Goal: Transaction & Acquisition: Purchase product/service

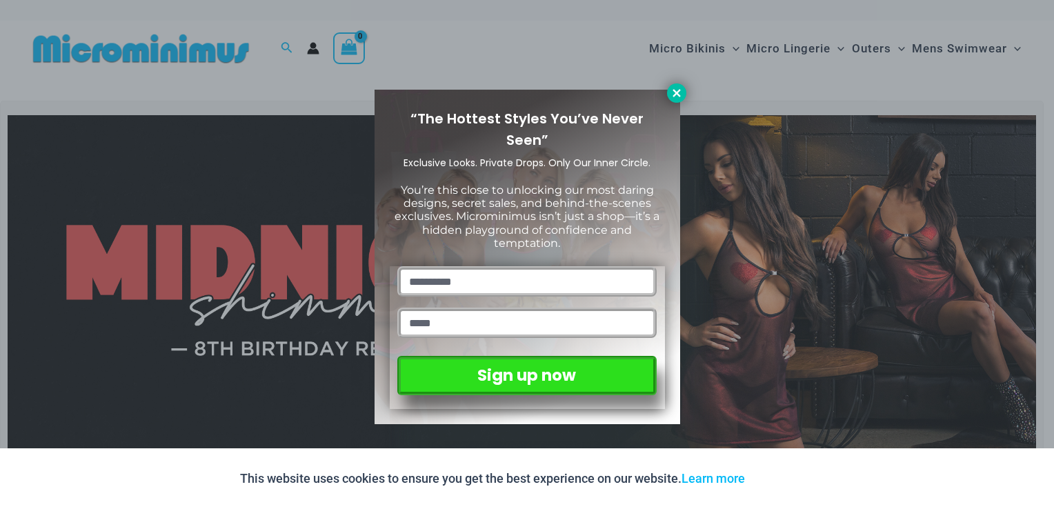
click at [679, 97] on icon at bounding box center [677, 93] width 12 height 12
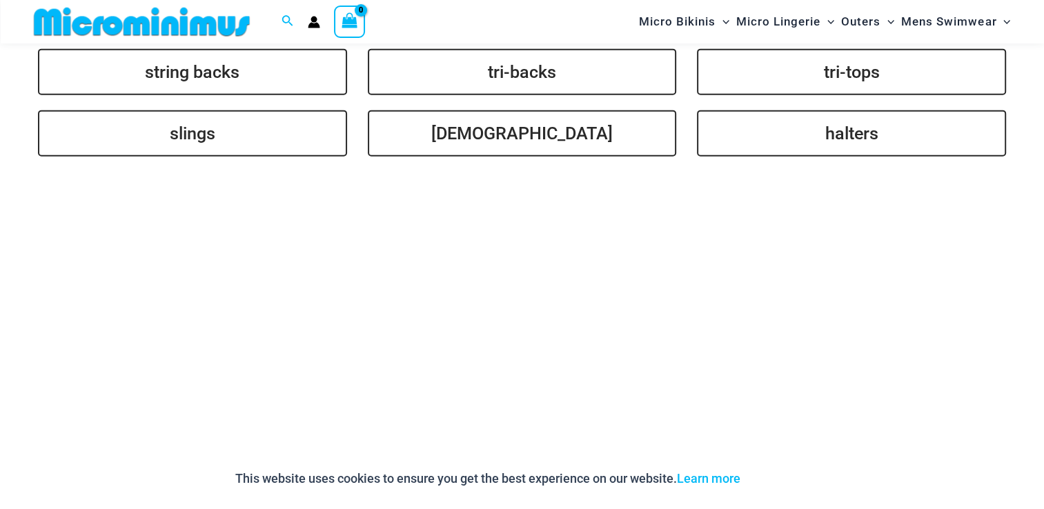
scroll to position [3437, 0]
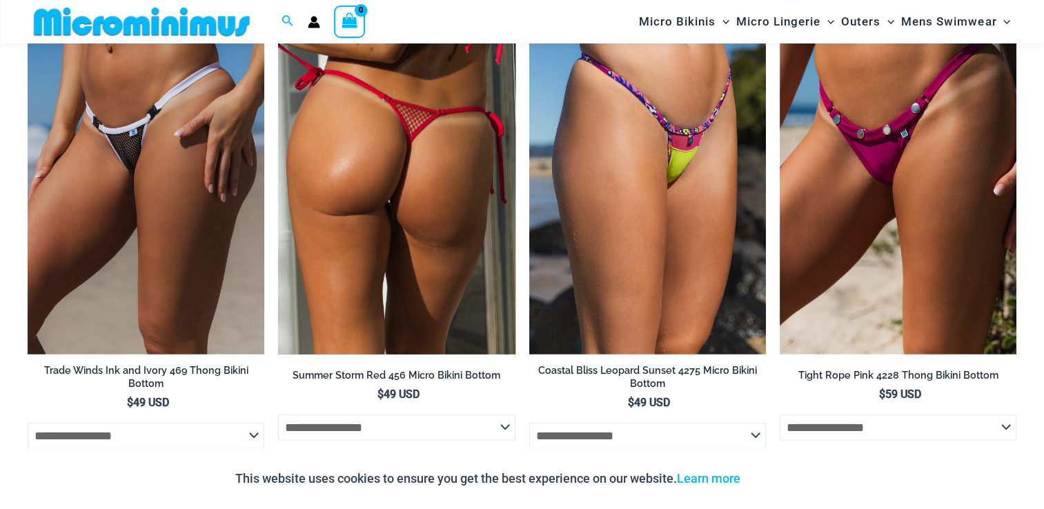
click at [475, 251] on img at bounding box center [396, 176] width 237 height 355
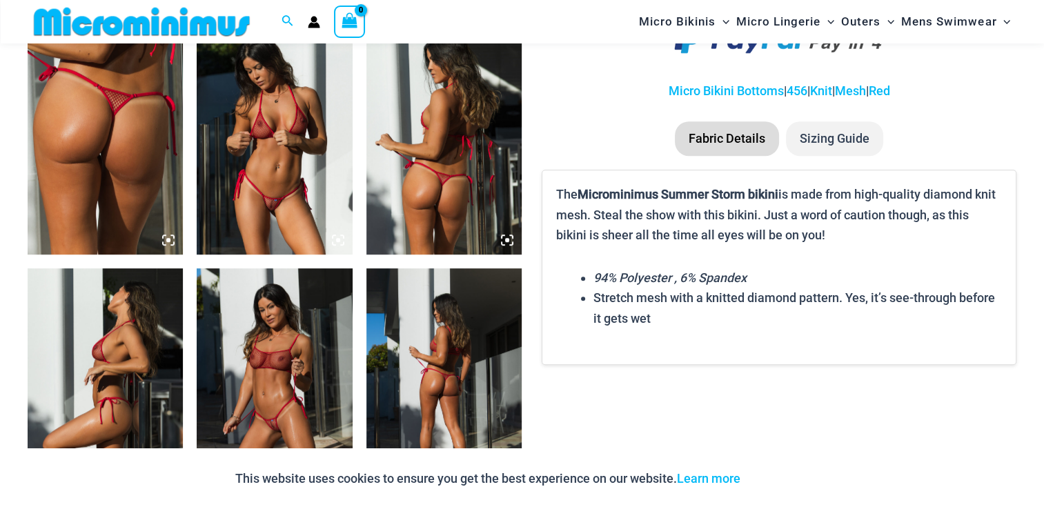
scroll to position [914, 0]
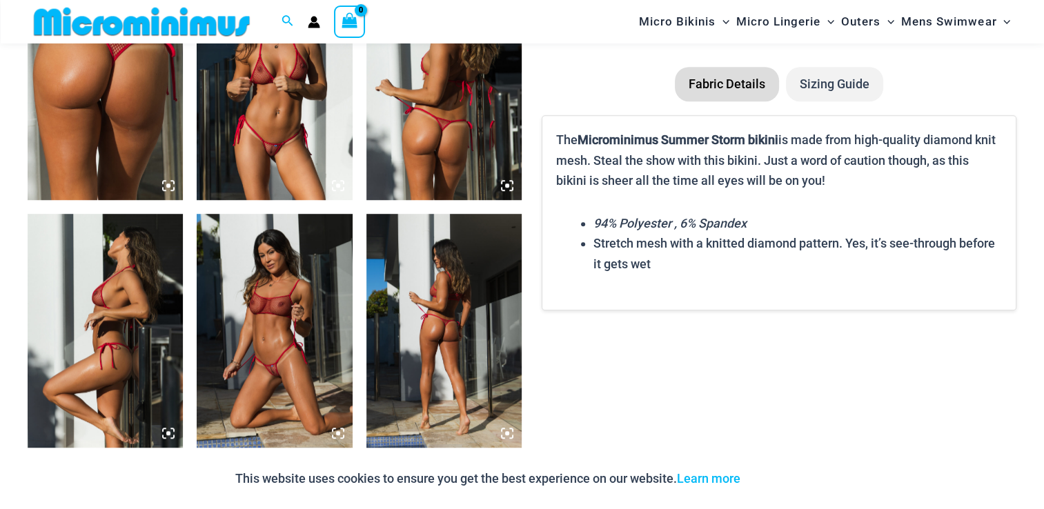
click at [268, 129] on img at bounding box center [274, 83] width 155 height 233
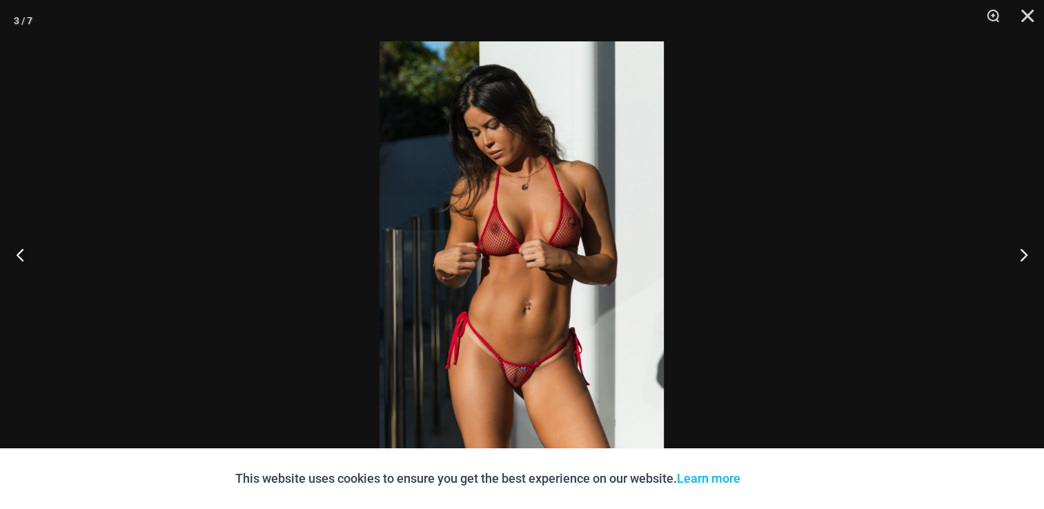
click at [493, 221] on img at bounding box center [521, 254] width 284 height 426
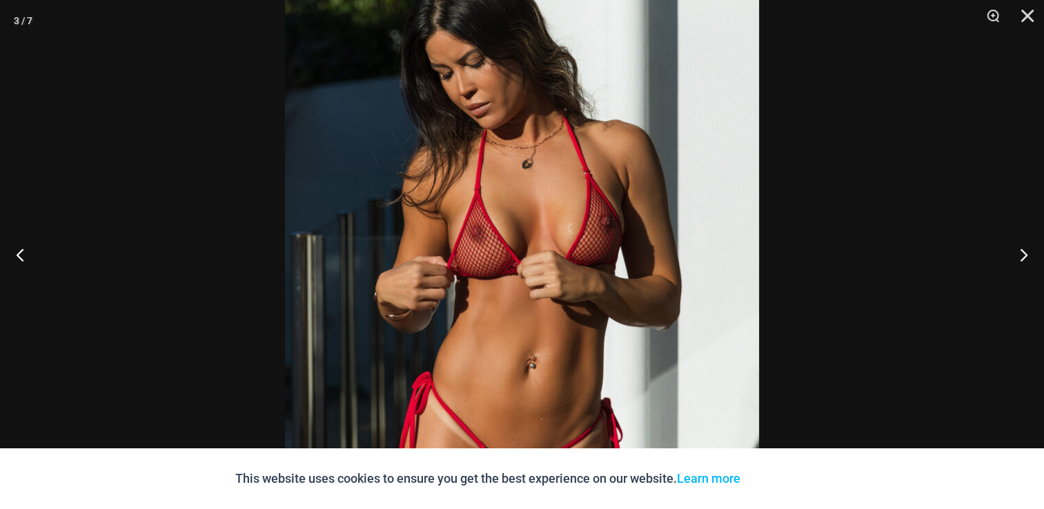
scroll to position [2457, 0]
click at [704, 312] on img at bounding box center [522, 276] width 474 height 711
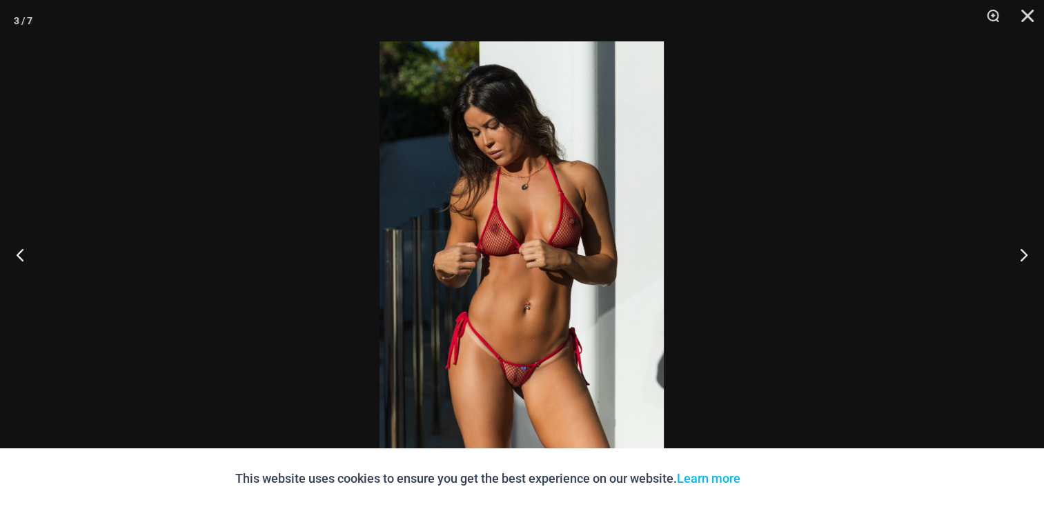
click at [587, 324] on img at bounding box center [521, 254] width 284 height 426
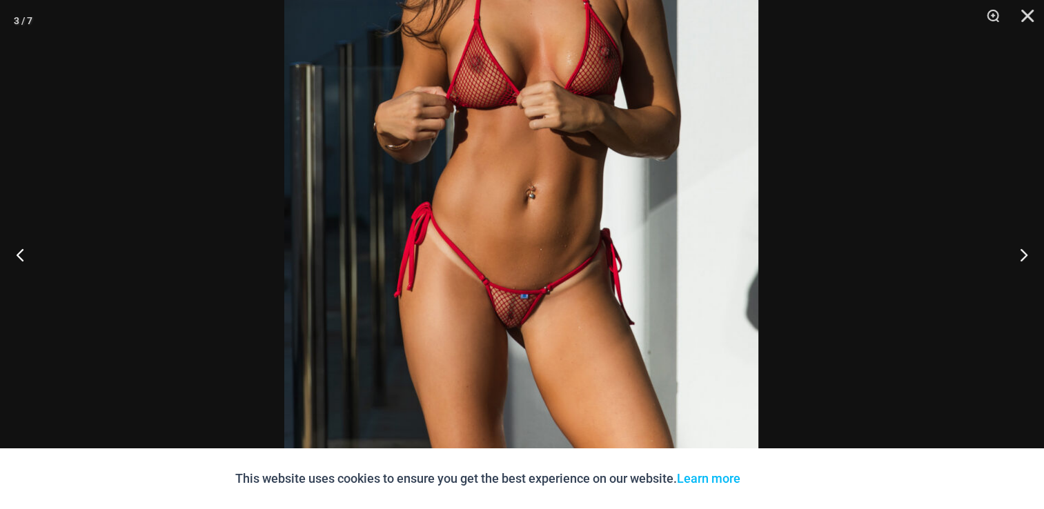
click at [584, 207] on img at bounding box center [521, 107] width 474 height 711
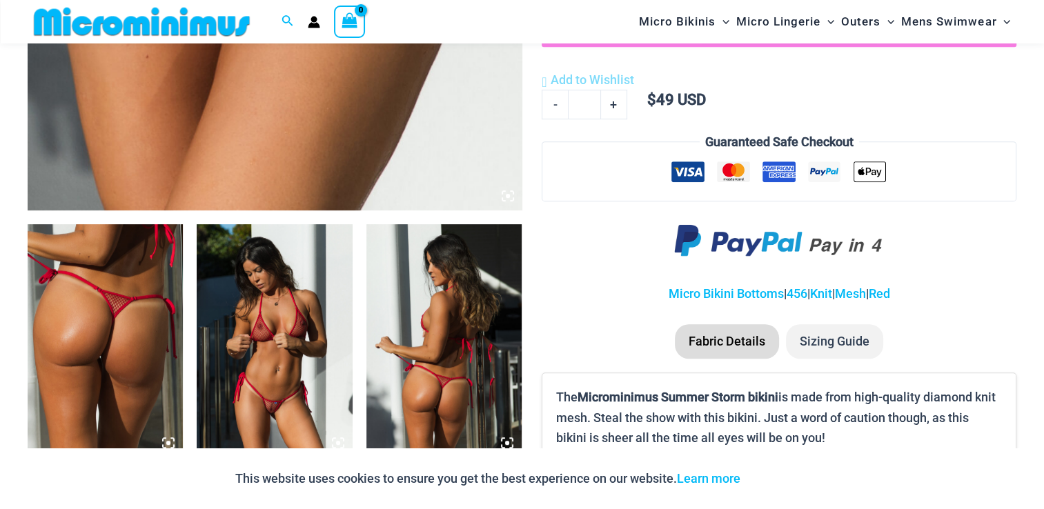
scroll to position [651, 0]
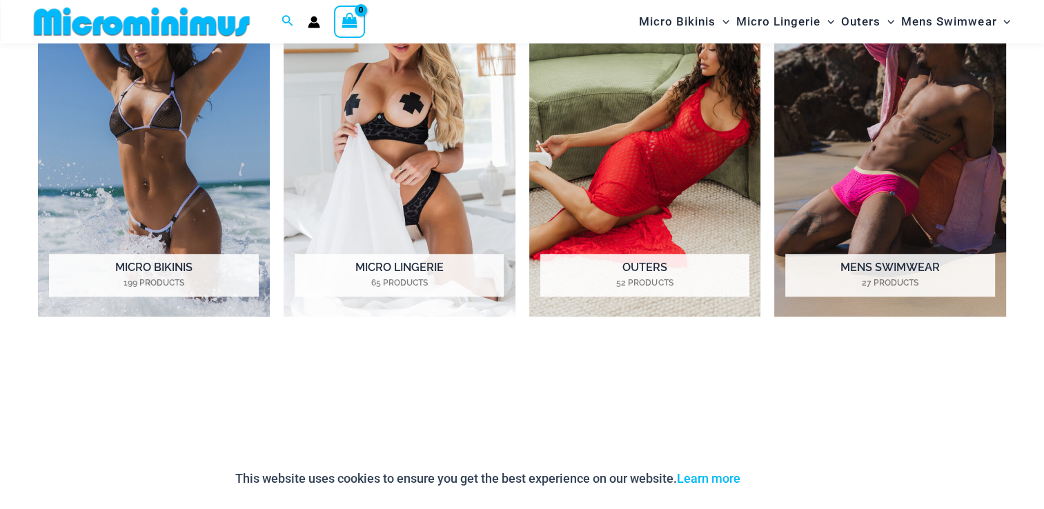
scroll to position [1202, 0]
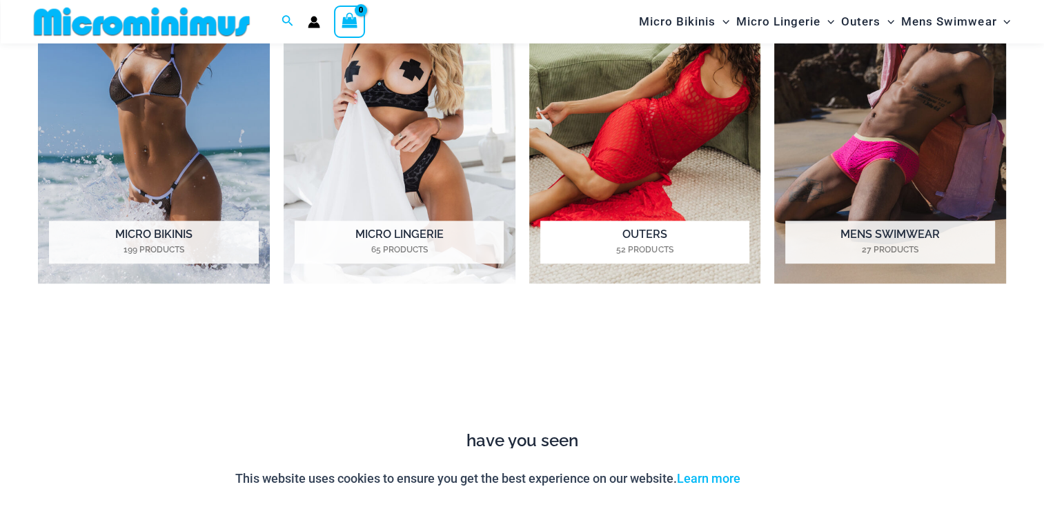
click at [693, 100] on img "Visit product category Outers" at bounding box center [645, 104] width 232 height 357
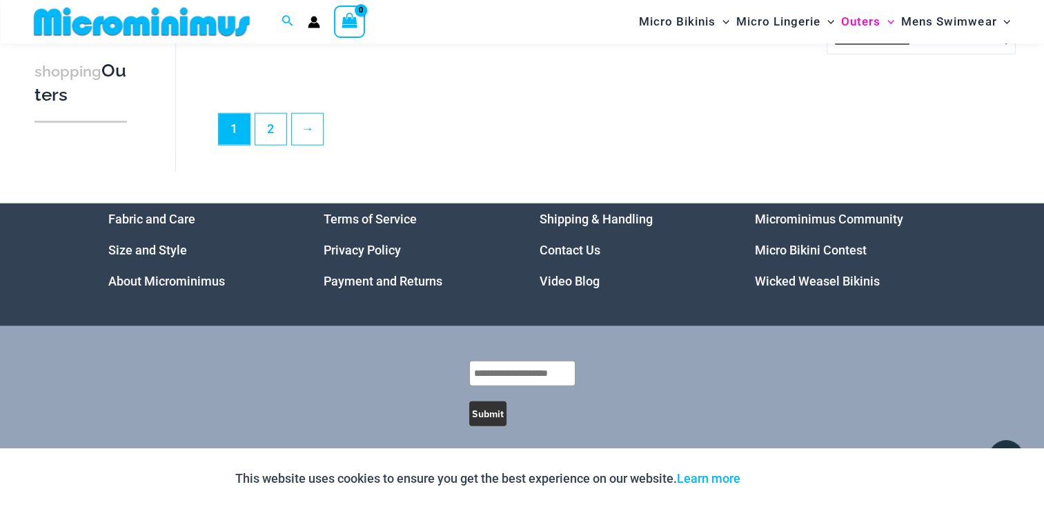
scroll to position [3511, 0]
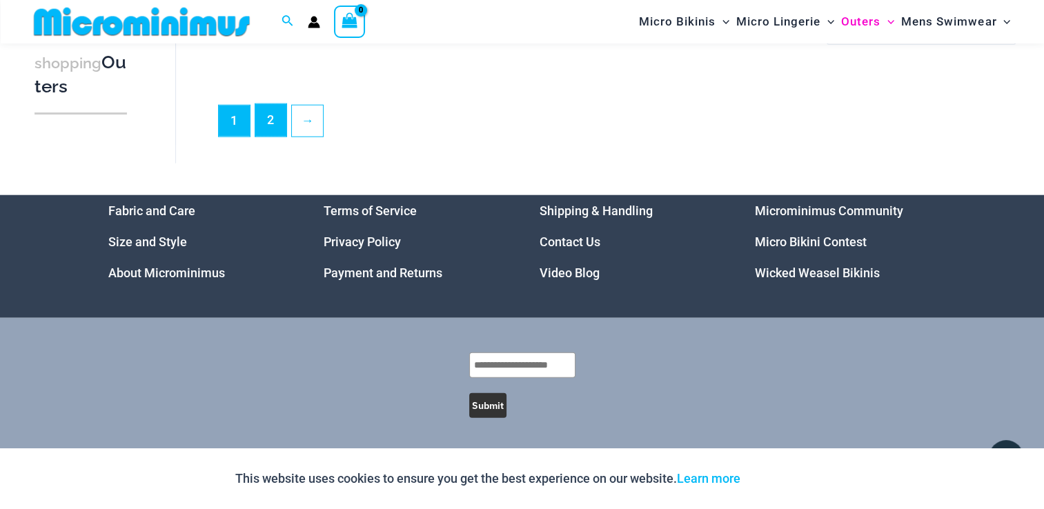
click at [261, 123] on link "2" at bounding box center [270, 120] width 31 height 32
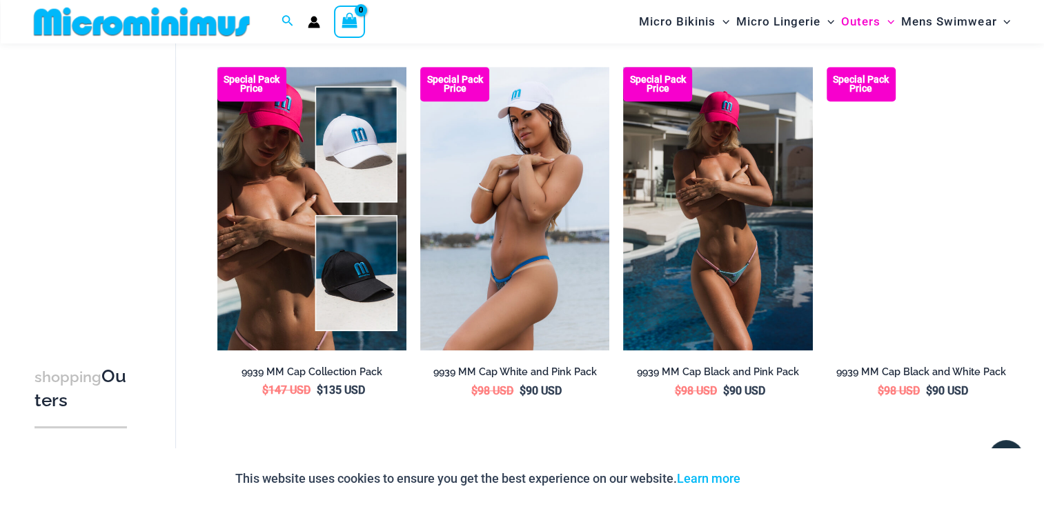
scroll to position [924, 0]
